Goal: Information Seeking & Learning: Learn about a topic

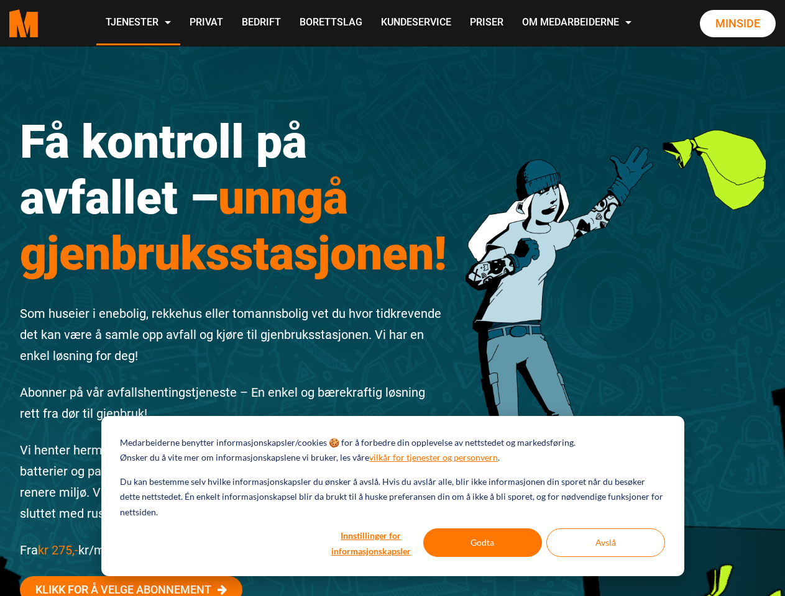
click at [392, 298] on div "Få kontroll på avfallet – unngå gjenbruksstasjonen! Som huseier i enebolig, rek…" at bounding box center [234, 389] width 446 height 607
click at [371, 543] on button "Innstillinger for informasjonskapsler" at bounding box center [371, 543] width 96 height 29
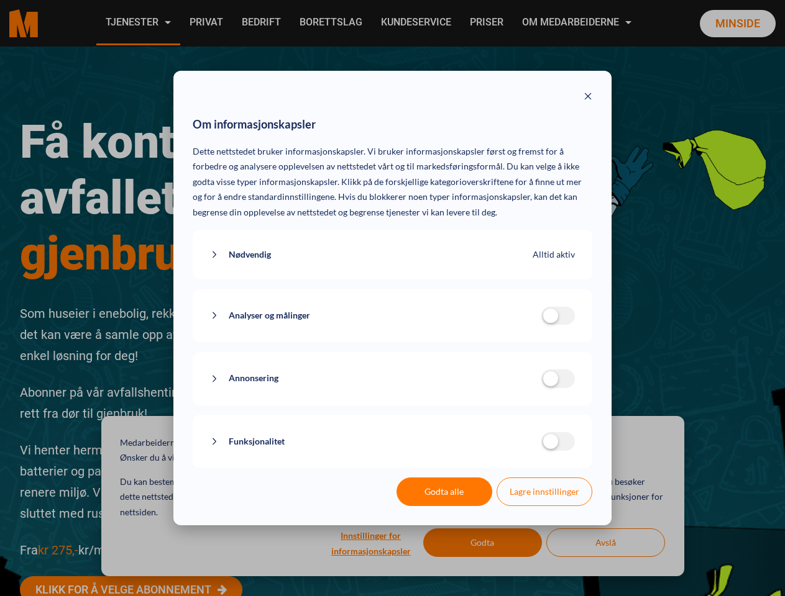
click at [483, 543] on div "Om informasjonskapsler Dette nettstedet bruker informasjonskapsler. Vi bruker i…" at bounding box center [392, 298] width 785 height 596
click at [605, 543] on div "Om informasjonskapsler Dette nettstedet bruker informasjonskapsler. Vi bruker i…" at bounding box center [392, 298] width 785 height 596
click at [137, 23] on div "Om informasjonskapsler Dette nettstedet bruker informasjonskapsler. Vi bruker i…" at bounding box center [392, 298] width 785 height 596
click at [578, 23] on div "Om informasjonskapsler Dette nettstedet bruker informasjonskapsler. Vi bruker i…" at bounding box center [392, 298] width 785 height 596
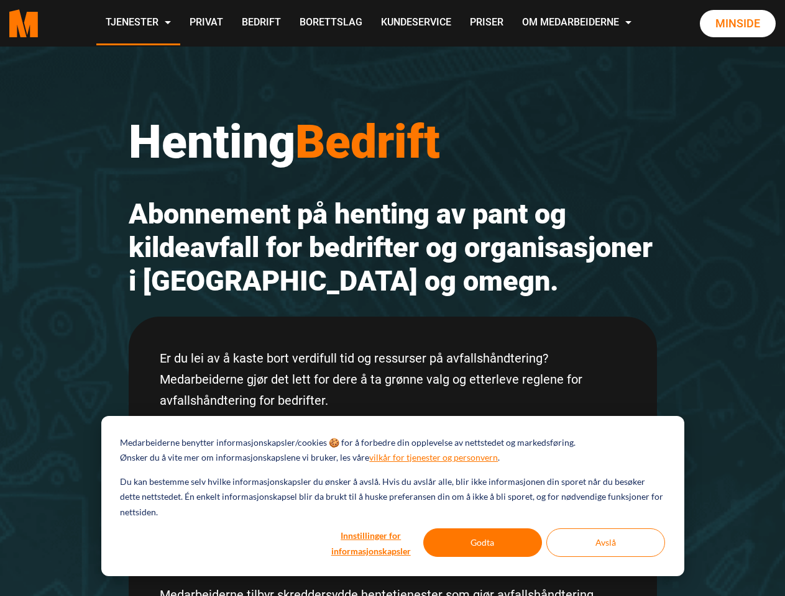
click at [392, 298] on h2 "Abonnement på henting av pant og kildeavfall for bedrifter og organisasjoner i …" at bounding box center [393, 248] width 528 height 101
click at [371, 543] on button "Innstillinger for informasjonskapsler" at bounding box center [371, 543] width 96 height 29
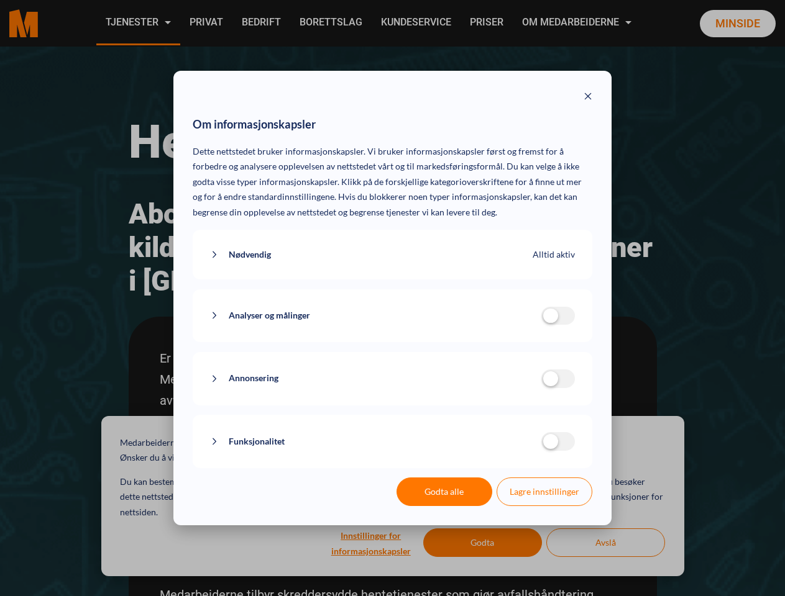
click at [483, 543] on div "Om informasjonskapsler Dette nettstedet bruker informasjonskapsler. Vi bruker i…" at bounding box center [392, 298] width 785 height 596
click at [605, 543] on div "Om informasjonskapsler Dette nettstedet bruker informasjonskapsler. Vi bruker i…" at bounding box center [392, 298] width 785 height 596
click at [137, 23] on div "Om informasjonskapsler Dette nettstedet bruker informasjonskapsler. Vi bruker i…" at bounding box center [392, 298] width 785 height 596
click at [578, 23] on div "Om informasjonskapsler Dette nettstedet bruker informasjonskapsler. Vi bruker i…" at bounding box center [392, 298] width 785 height 596
